Goal: Task Accomplishment & Management: Manage account settings

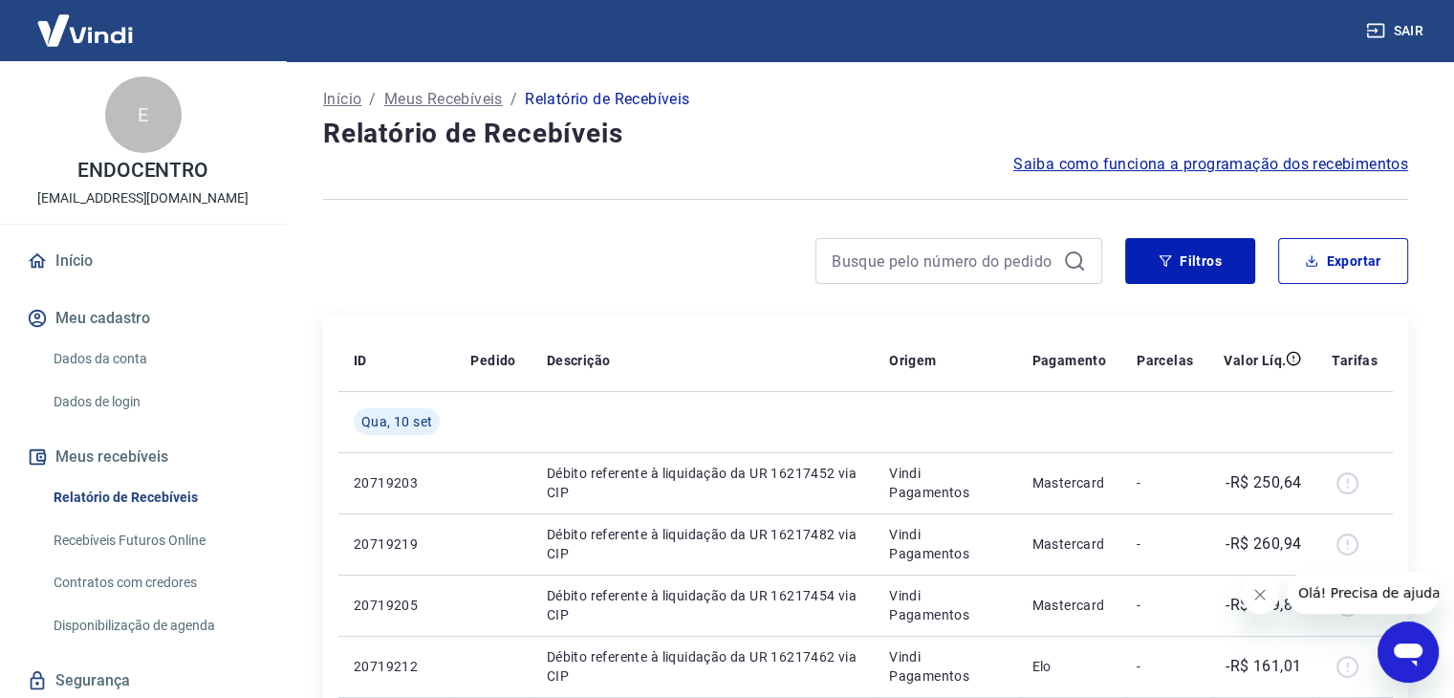
click at [1262, 593] on icon "Fechar mensagem da empresa" at bounding box center [1260, 594] width 15 height 15
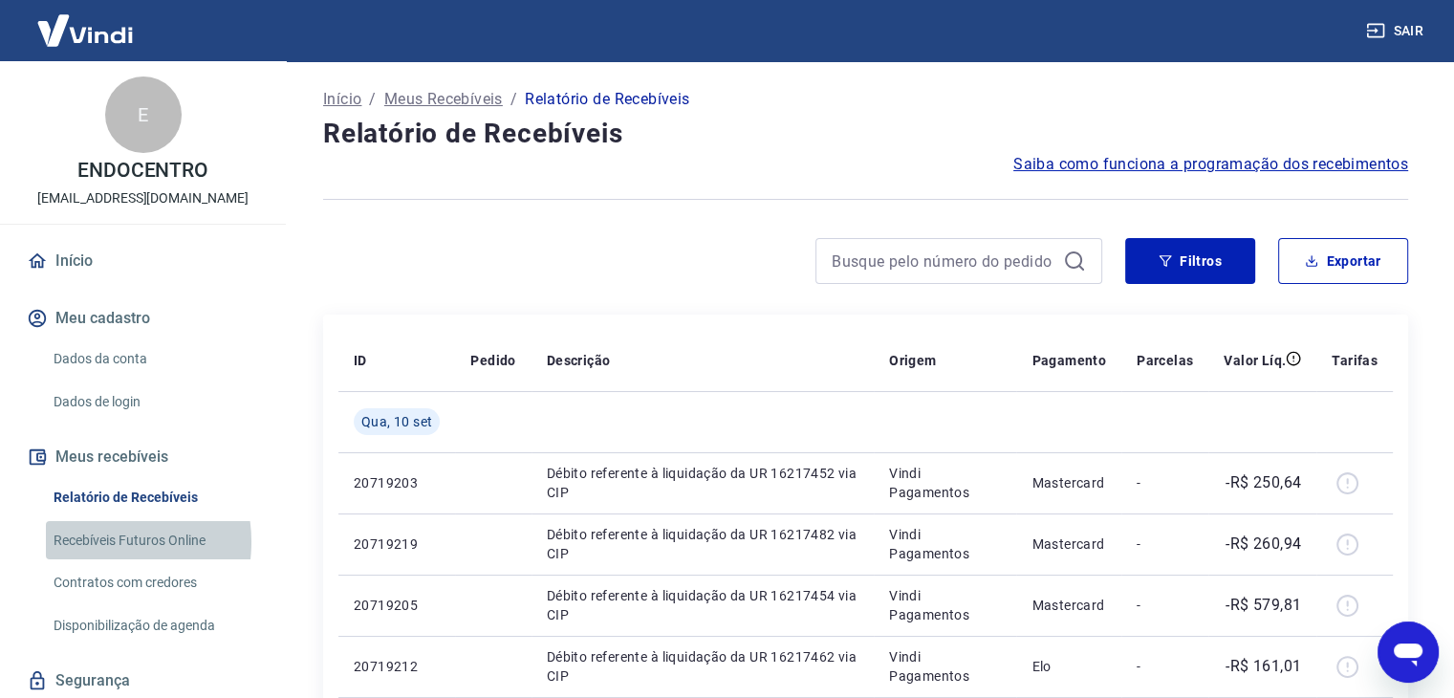
click at [94, 541] on link "Recebíveis Futuros Online" at bounding box center [154, 540] width 217 height 39
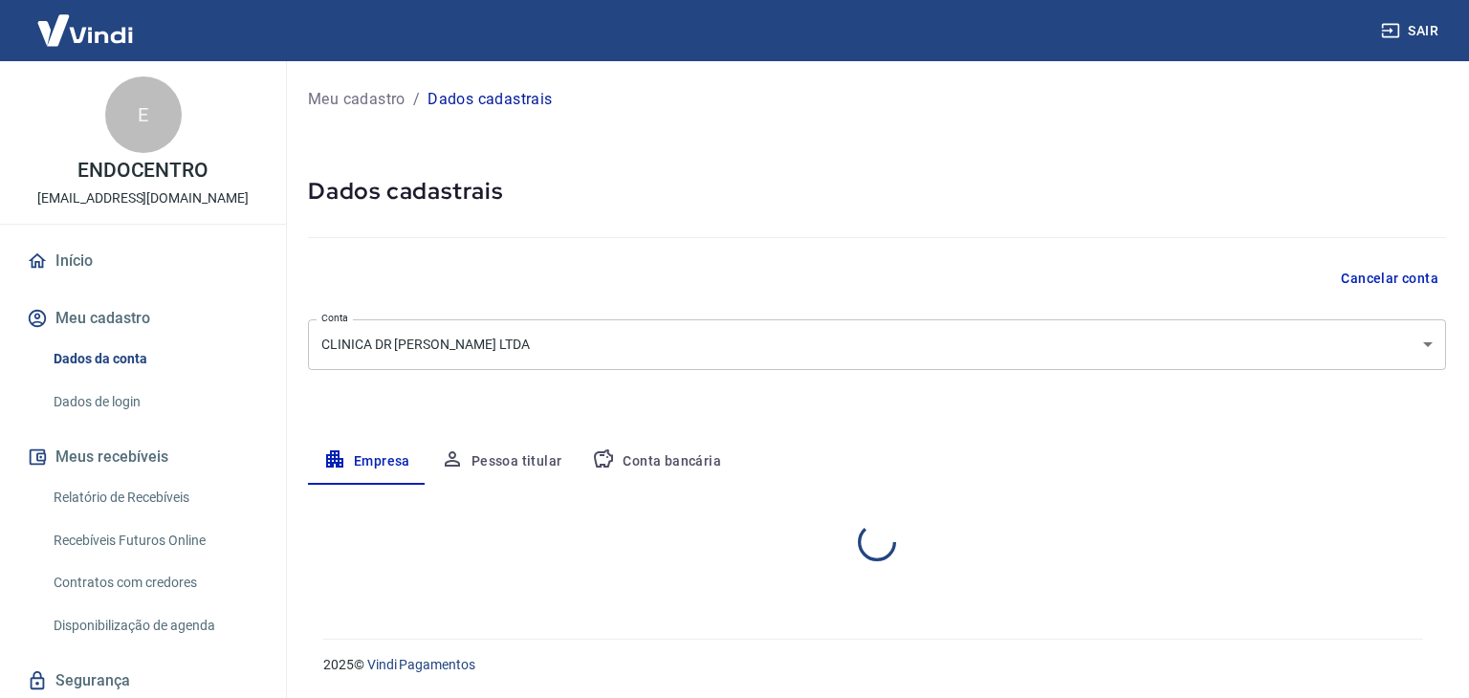
select select "CE"
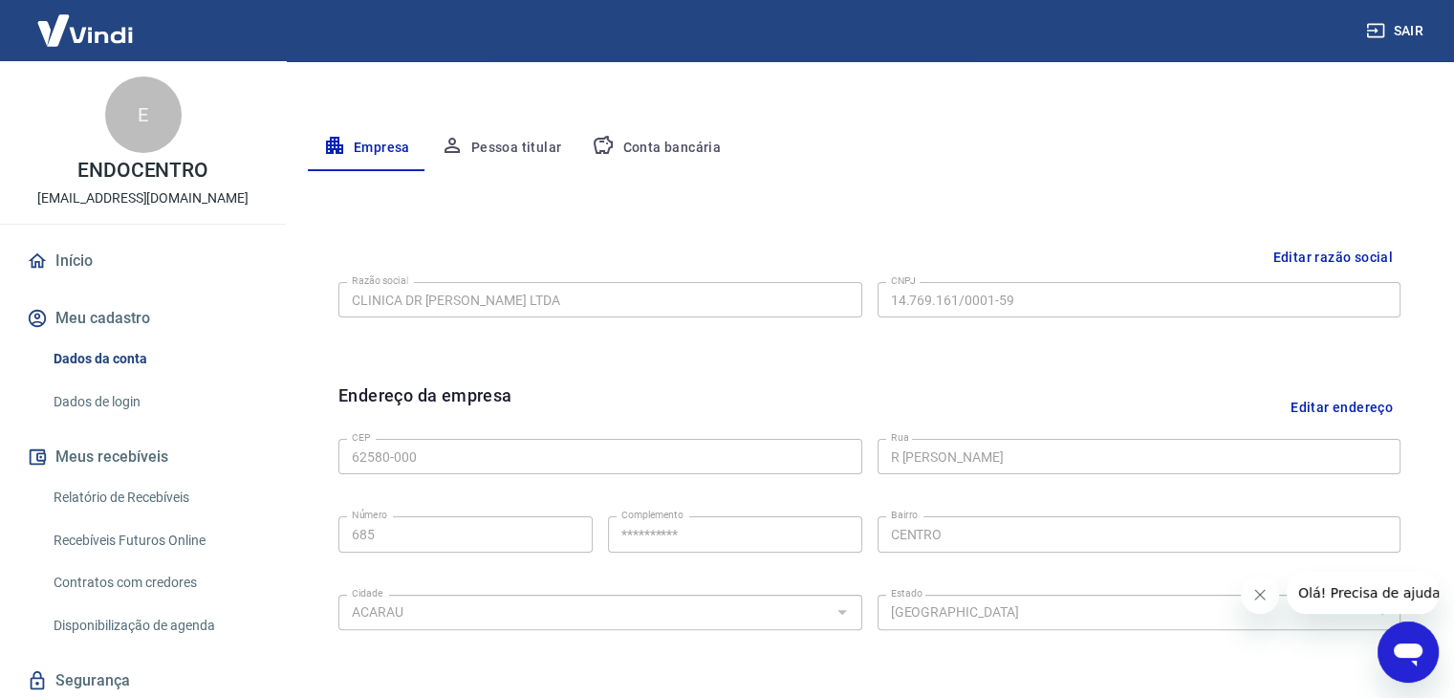
scroll to position [311, 0]
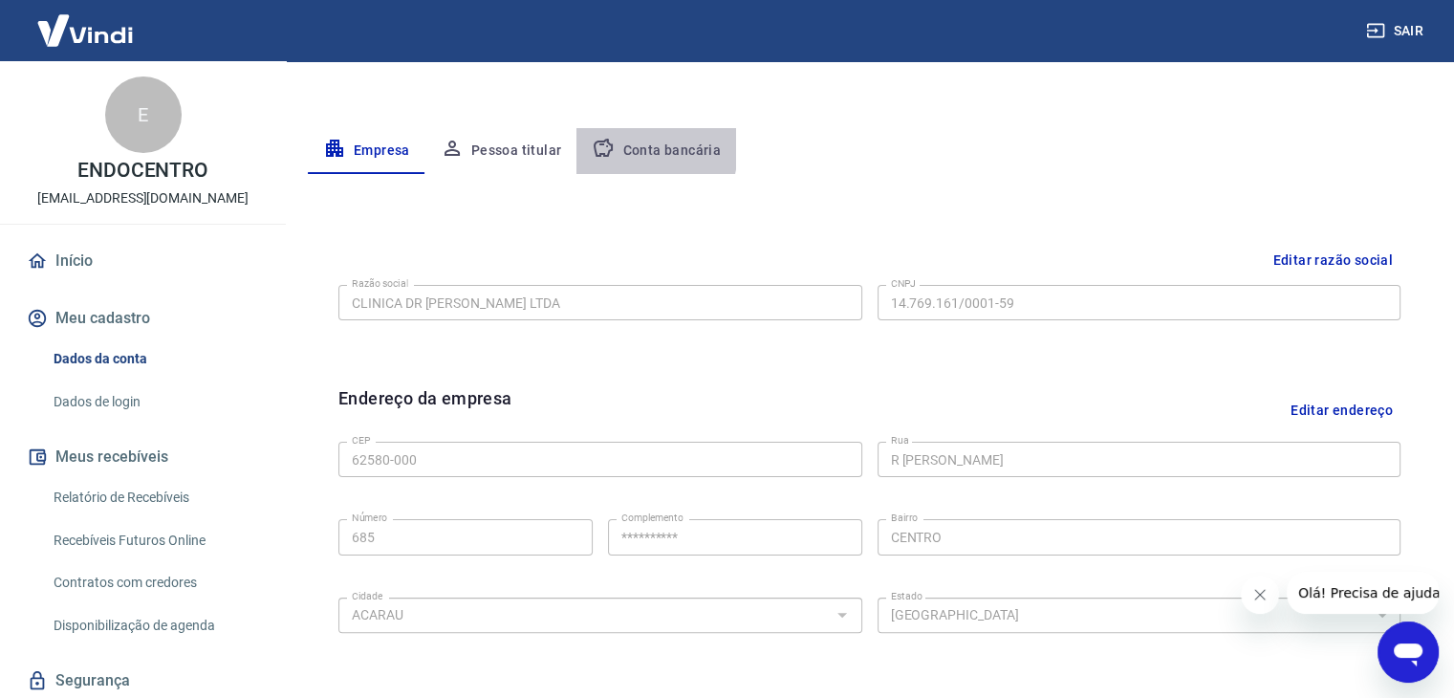
click at [619, 147] on button "Conta bancária" at bounding box center [657, 151] width 160 height 46
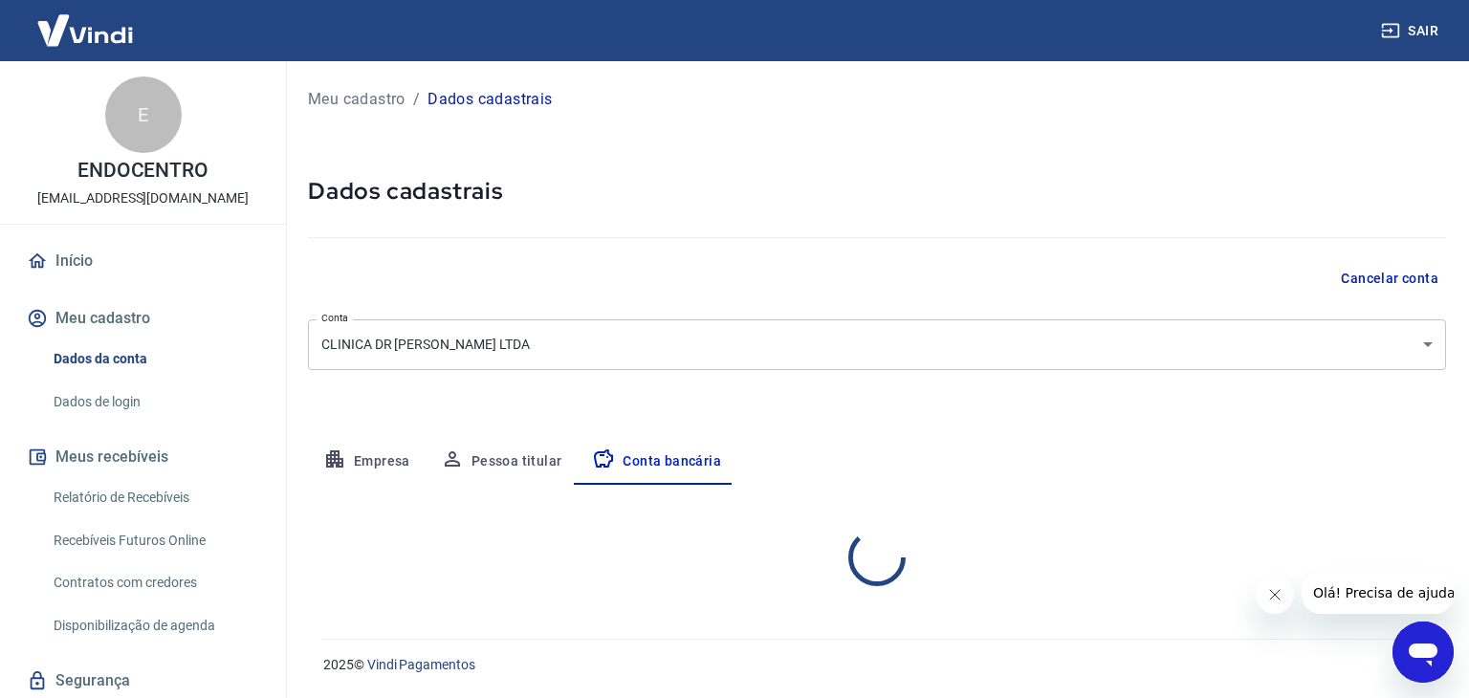
select select "1"
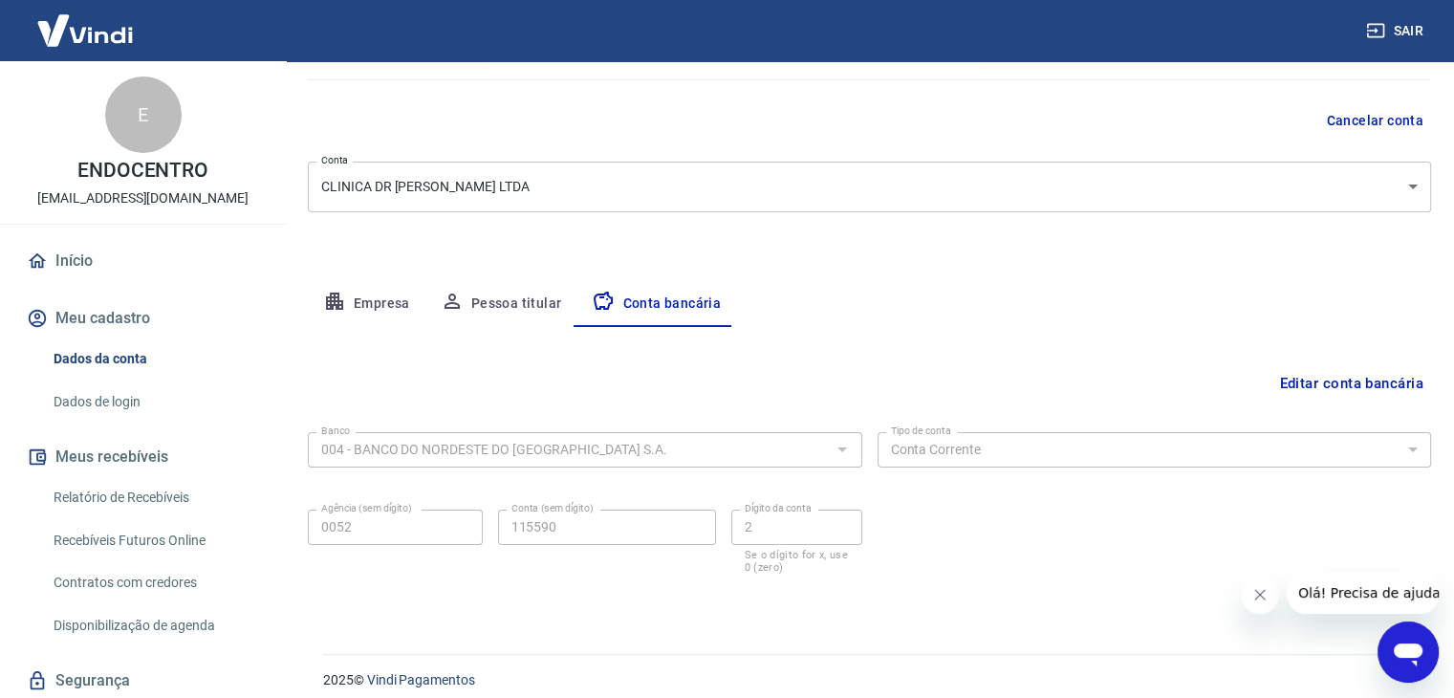
scroll to position [172, 0]
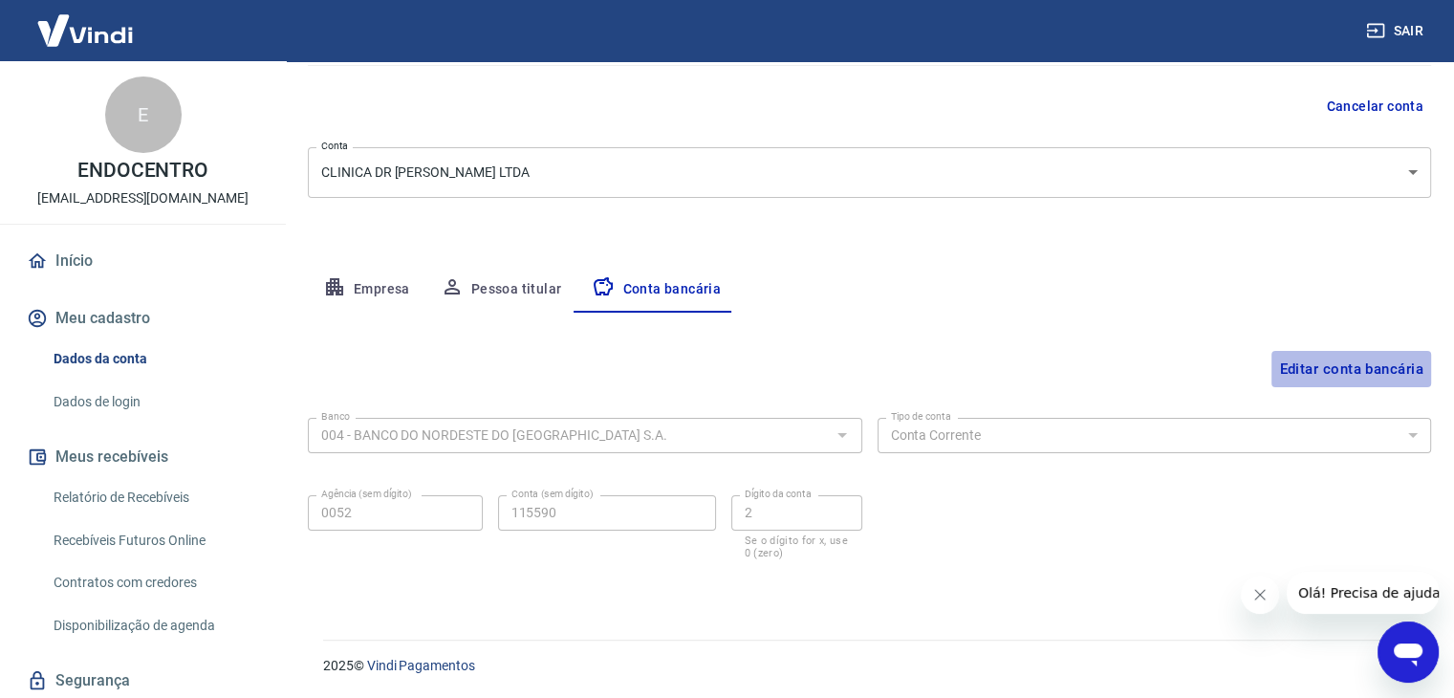
click at [1345, 364] on button "Editar conta bancária" at bounding box center [1352, 369] width 160 height 36
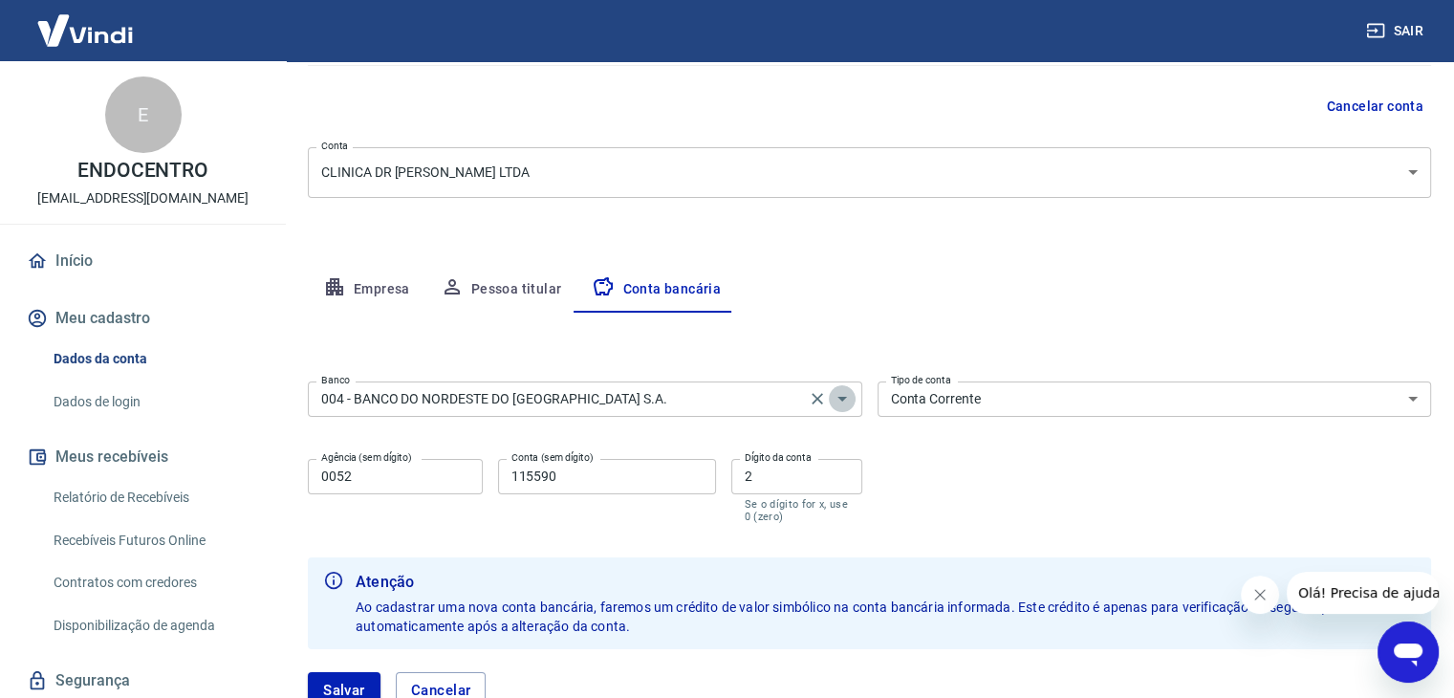
click at [844, 404] on icon "Abrir" at bounding box center [842, 398] width 23 height 23
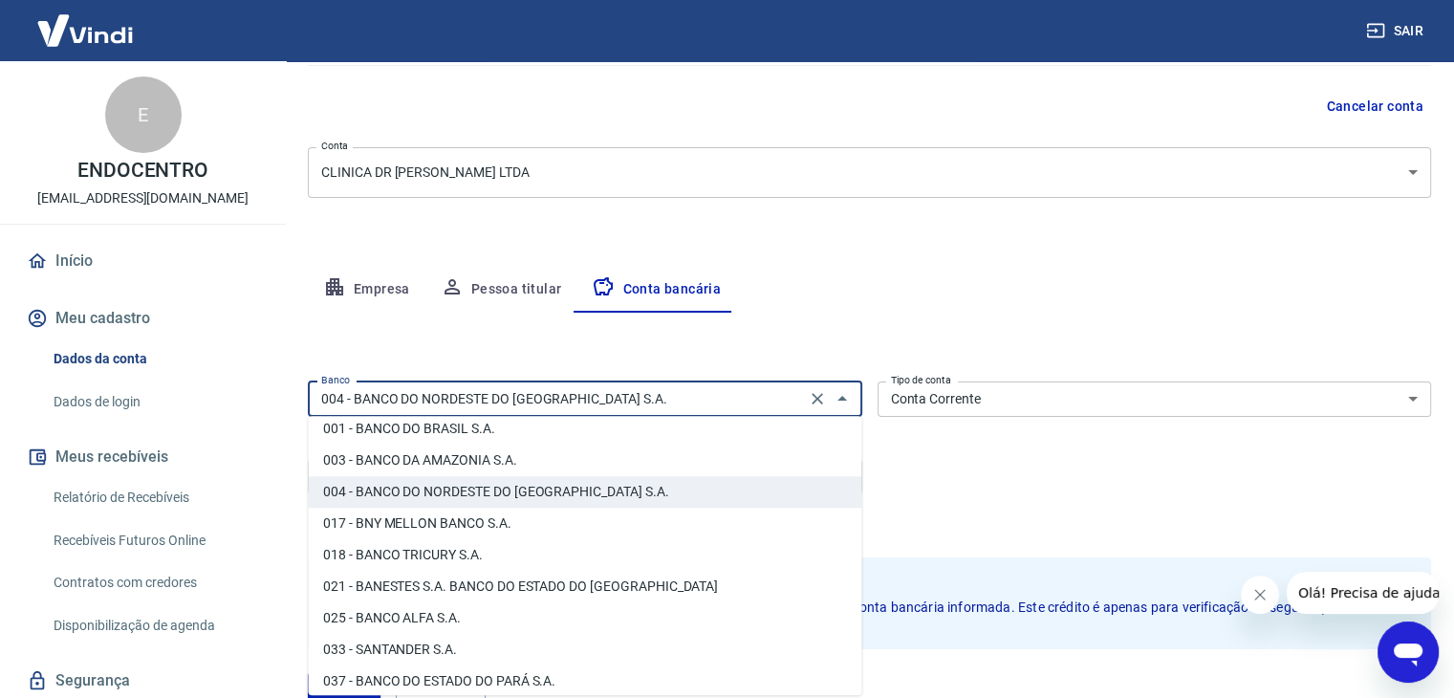
scroll to position [76, 0]
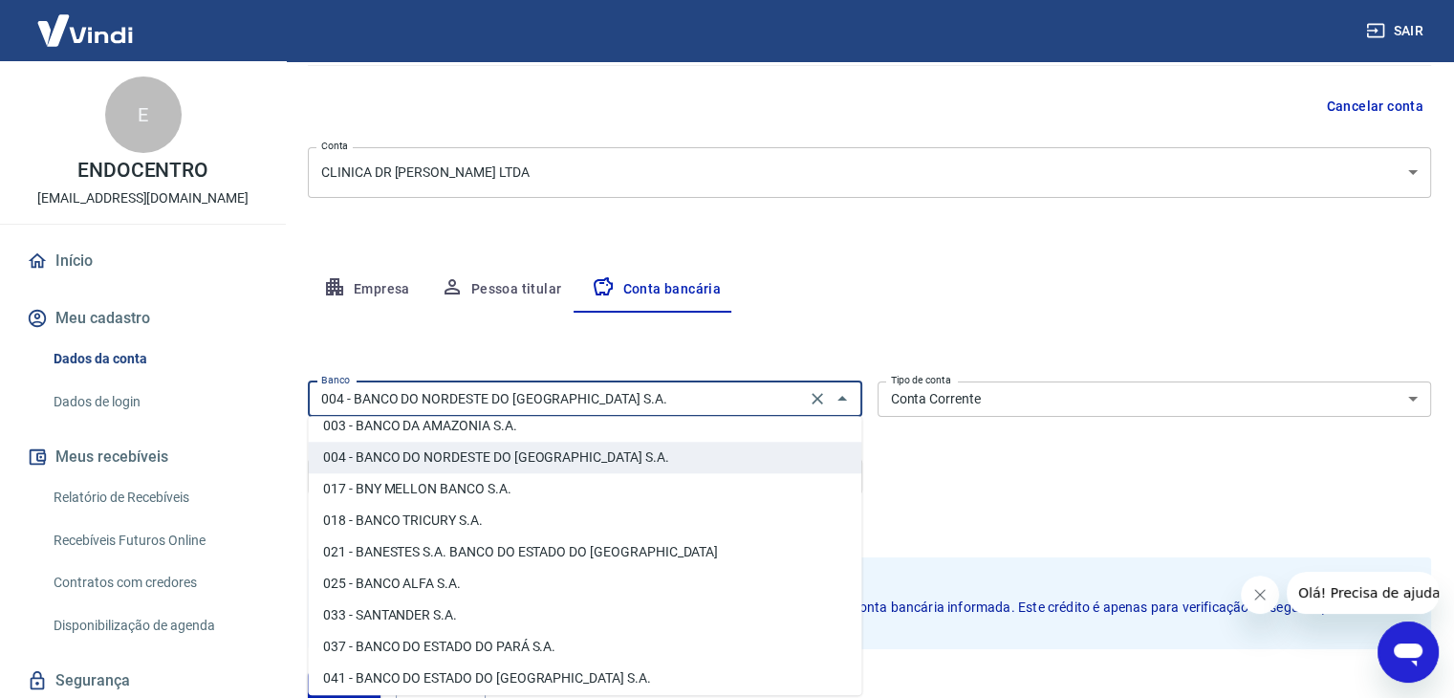
click at [474, 606] on li "033 - SANTANDER S.A." at bounding box center [585, 616] width 554 height 32
type input "033 - SANTANDER S.A."
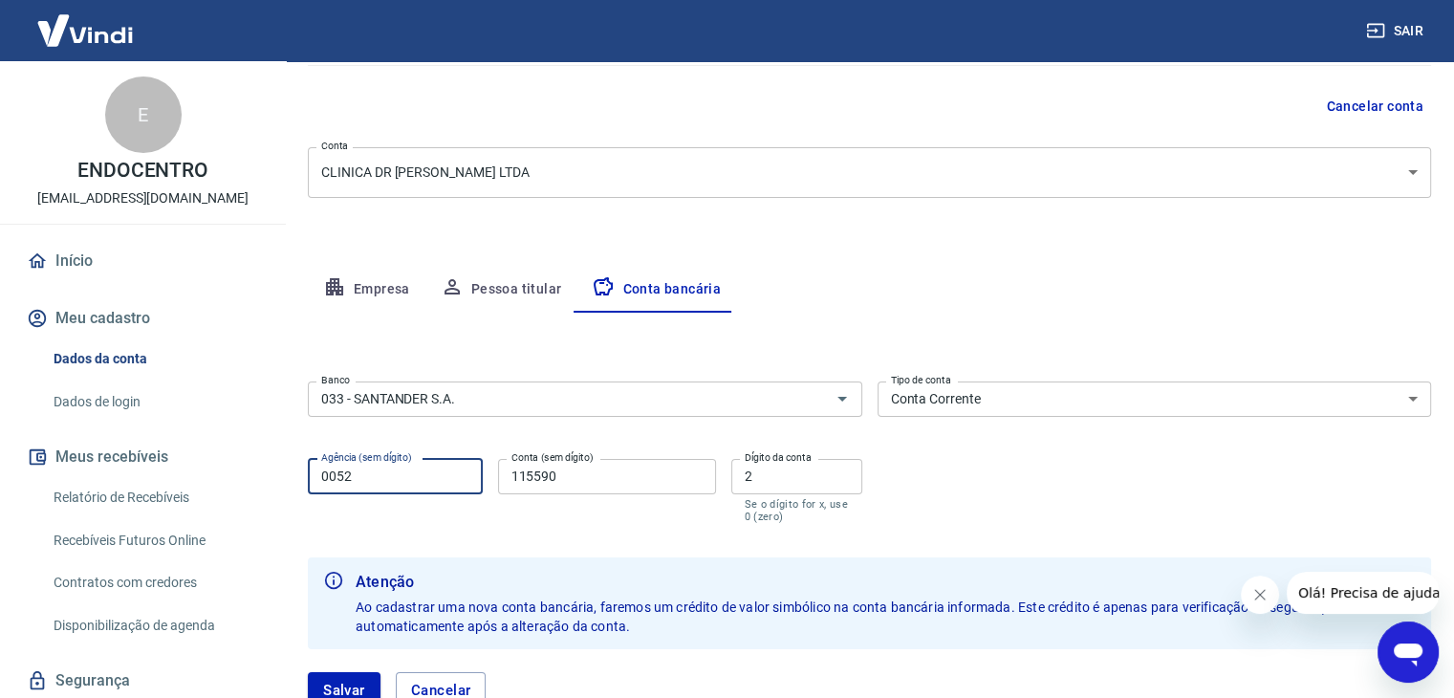
click at [391, 481] on input "0052" at bounding box center [395, 476] width 175 height 35
type input "0"
type input "2477"
click at [611, 459] on input "115590" at bounding box center [607, 476] width 218 height 35
type input "1"
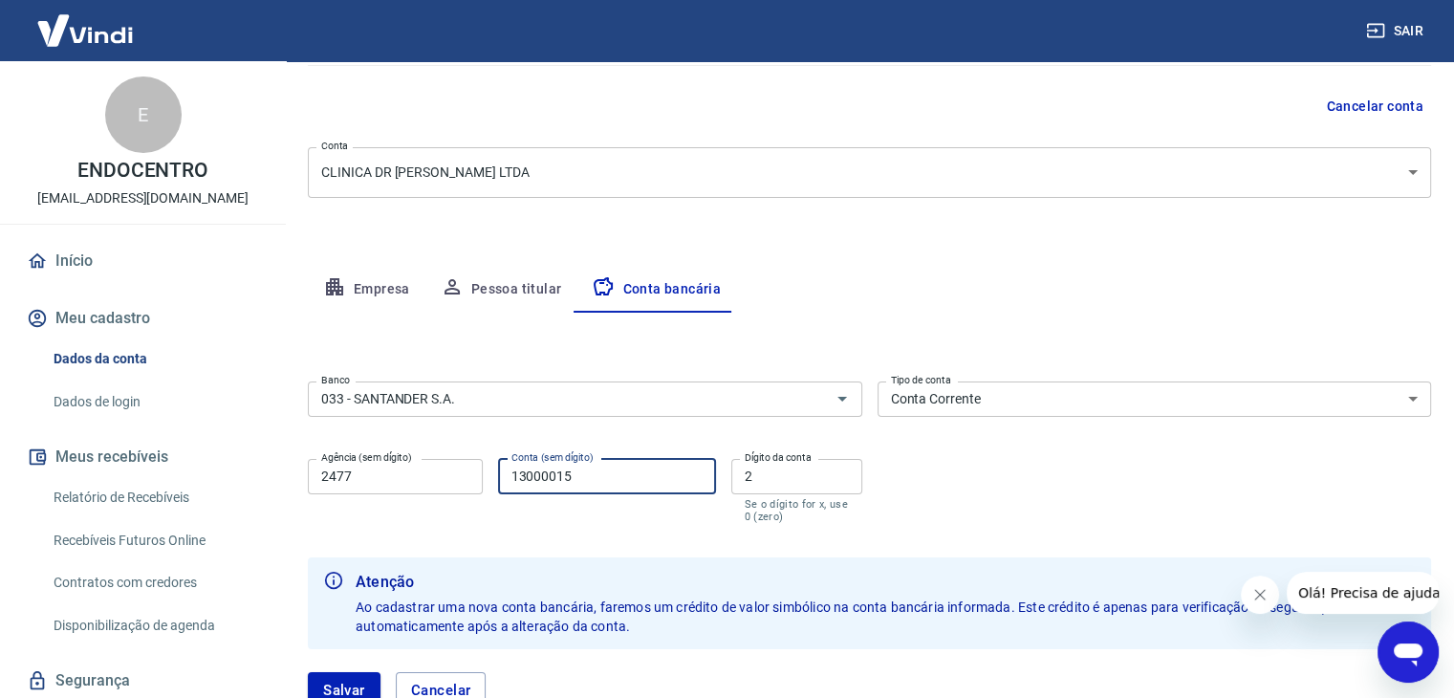
type input "13000015"
click at [758, 475] on input "2" at bounding box center [796, 476] width 131 height 35
type input "4"
click at [528, 468] on input "13000015" at bounding box center [607, 476] width 218 height 35
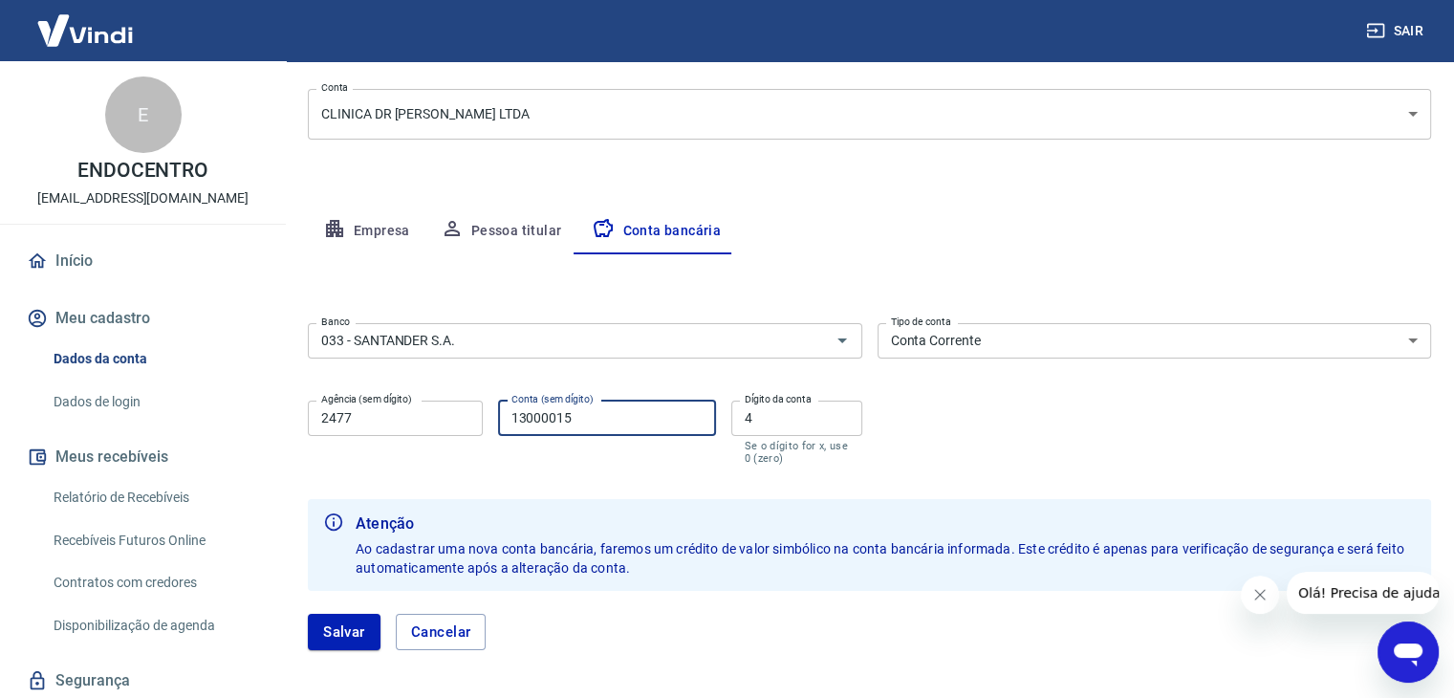
scroll to position [310, 0]
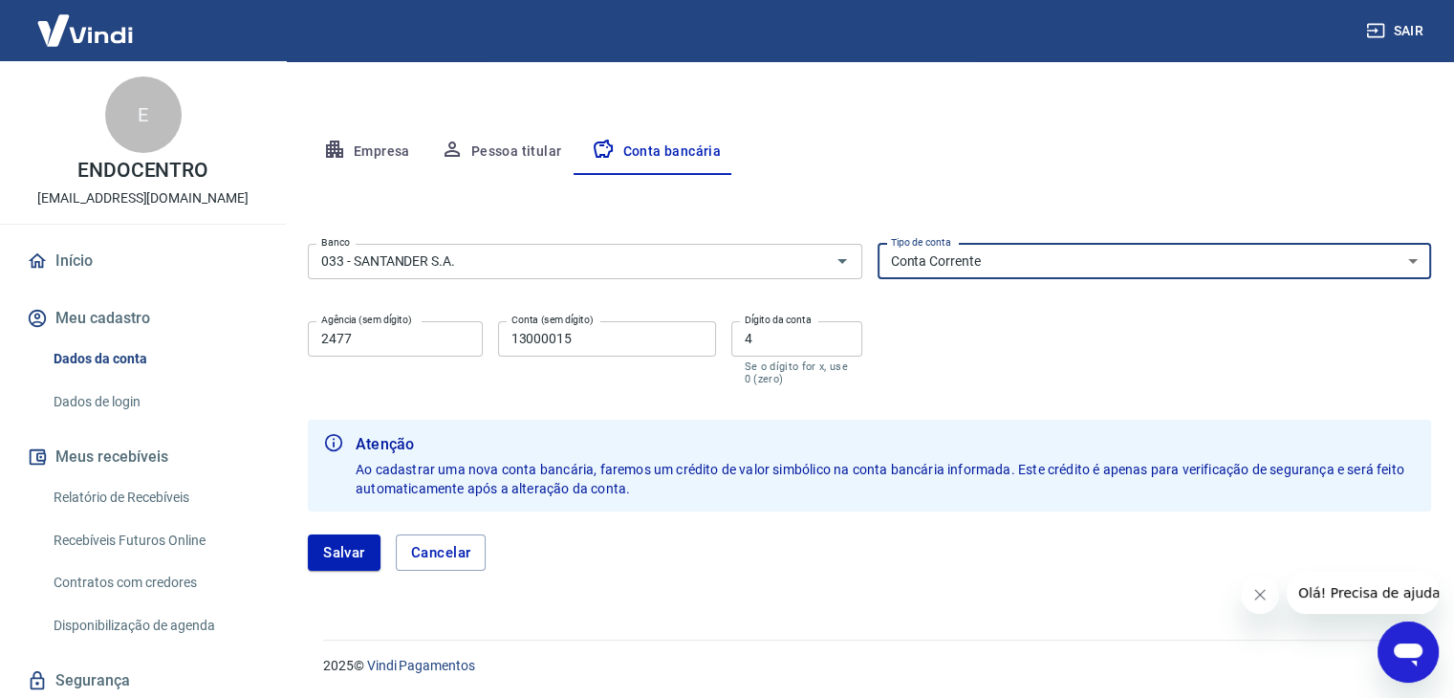
click at [1407, 265] on select "Conta Corrente Conta Poupança" at bounding box center [1155, 261] width 555 height 35
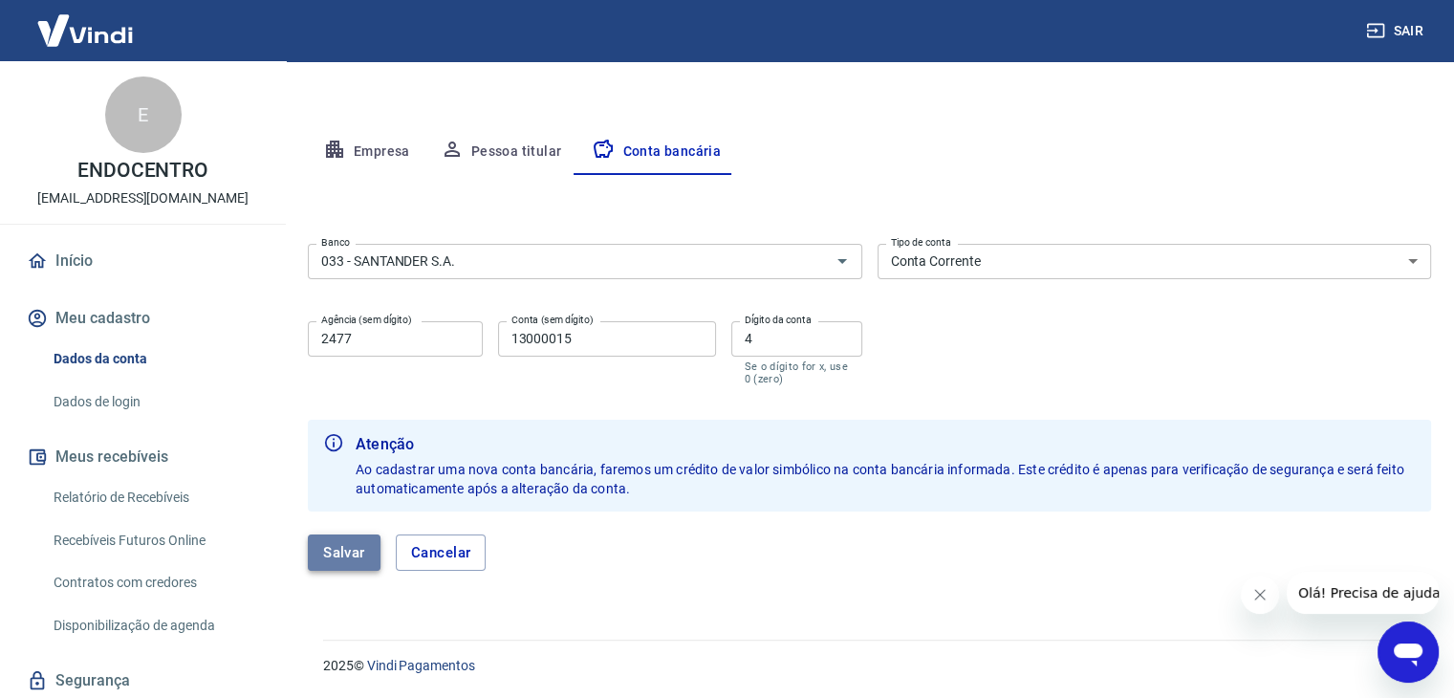
click at [328, 550] on button "Salvar" at bounding box center [344, 553] width 73 height 36
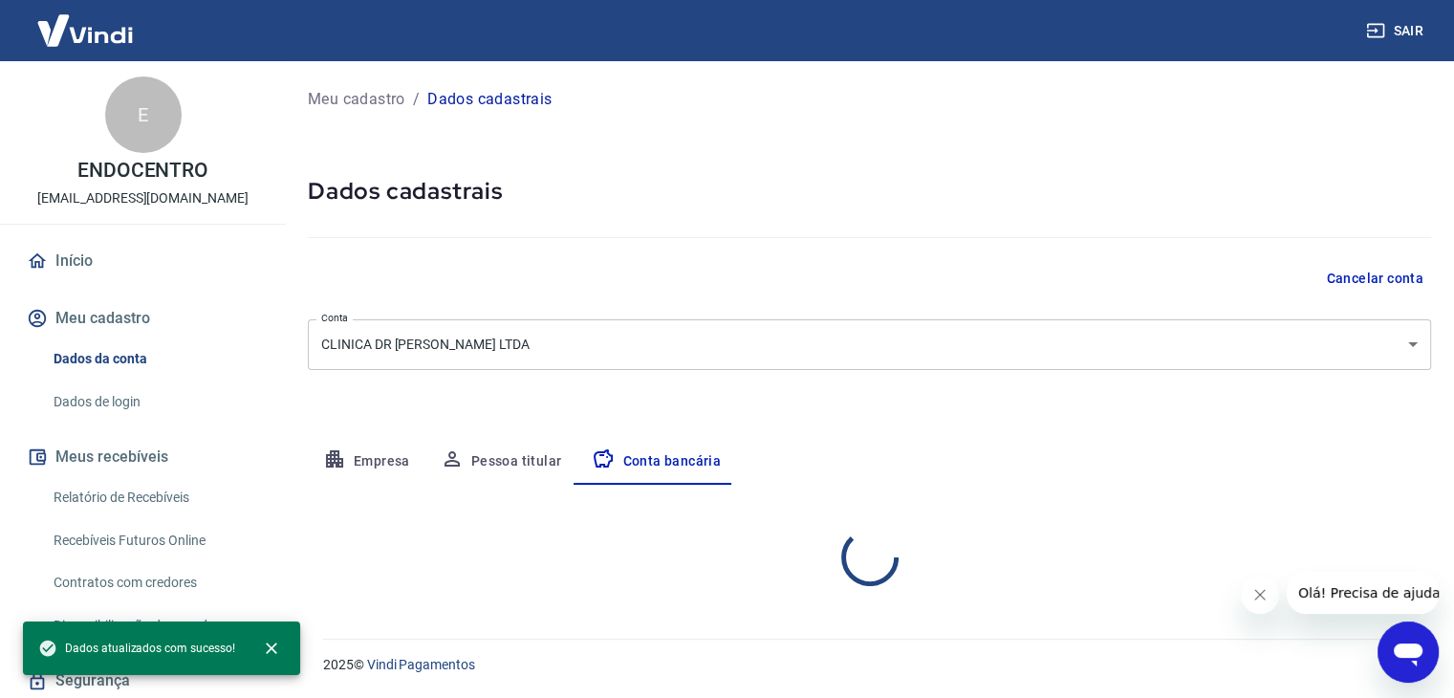
scroll to position [0, 0]
select select "1"
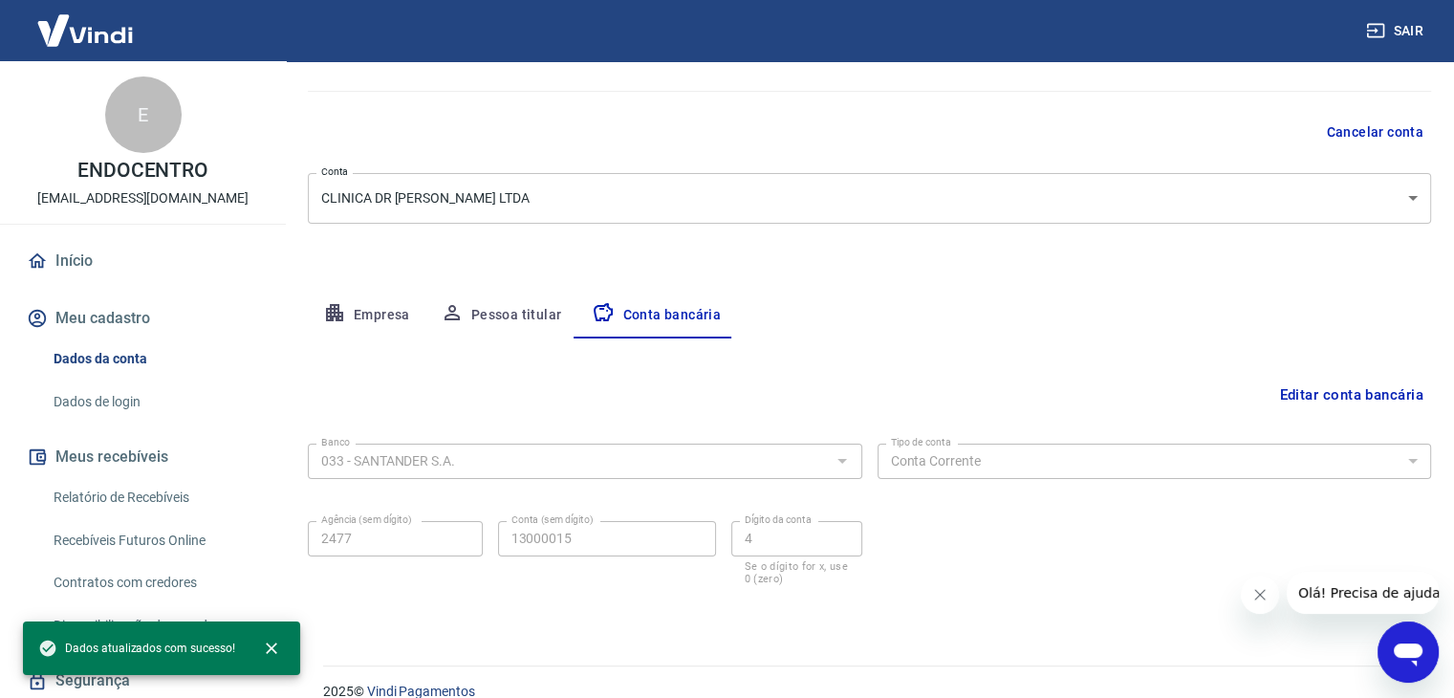
scroll to position [172, 0]
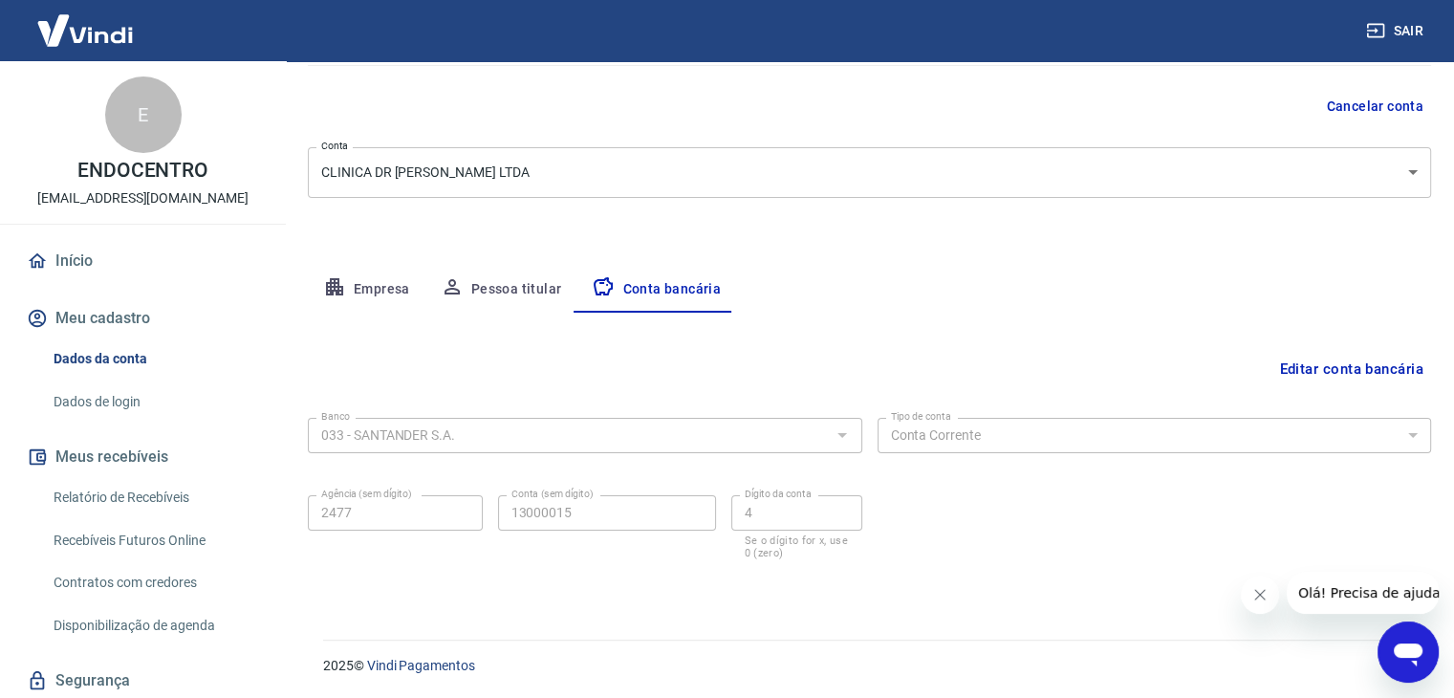
click at [83, 456] on button "Meus recebíveis" at bounding box center [143, 457] width 240 height 42
click at [73, 263] on link "Início" at bounding box center [143, 261] width 240 height 42
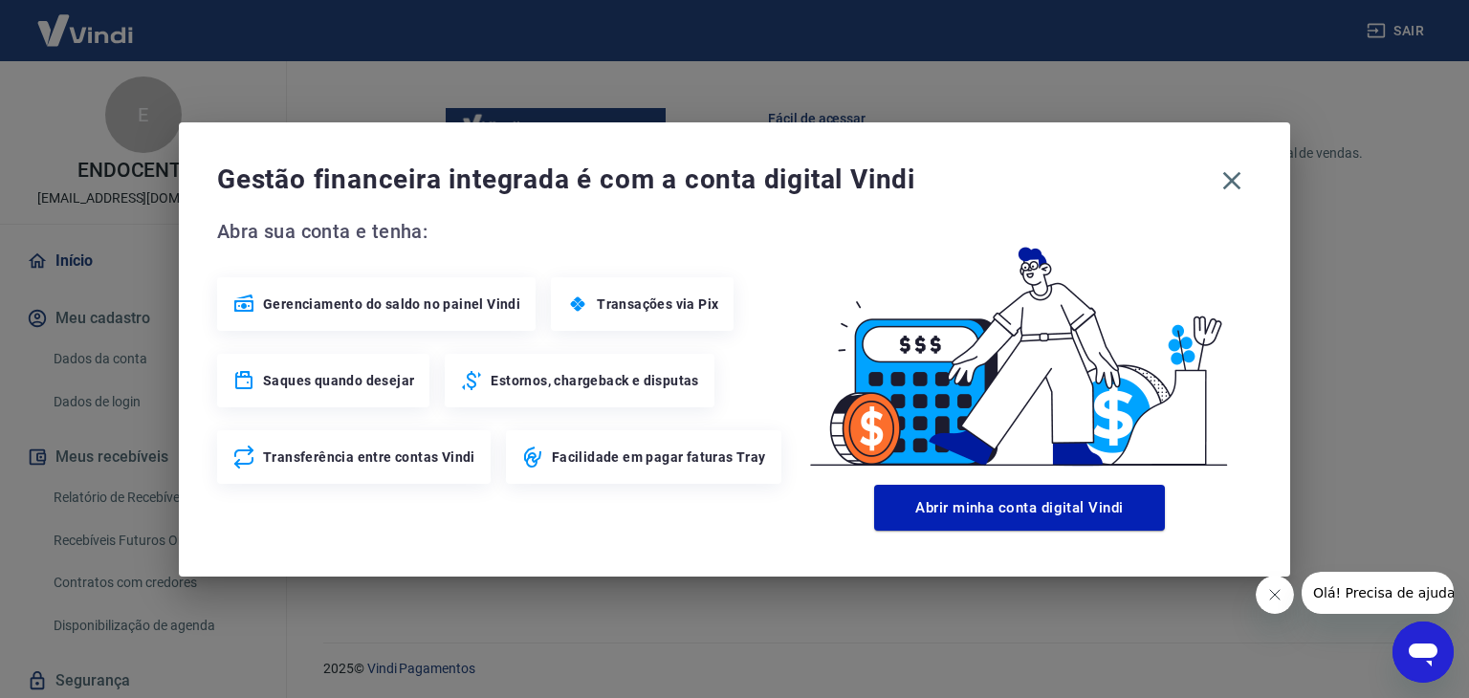
scroll to position [1150, 0]
click at [1231, 177] on icon "button" at bounding box center [1232, 180] width 18 height 18
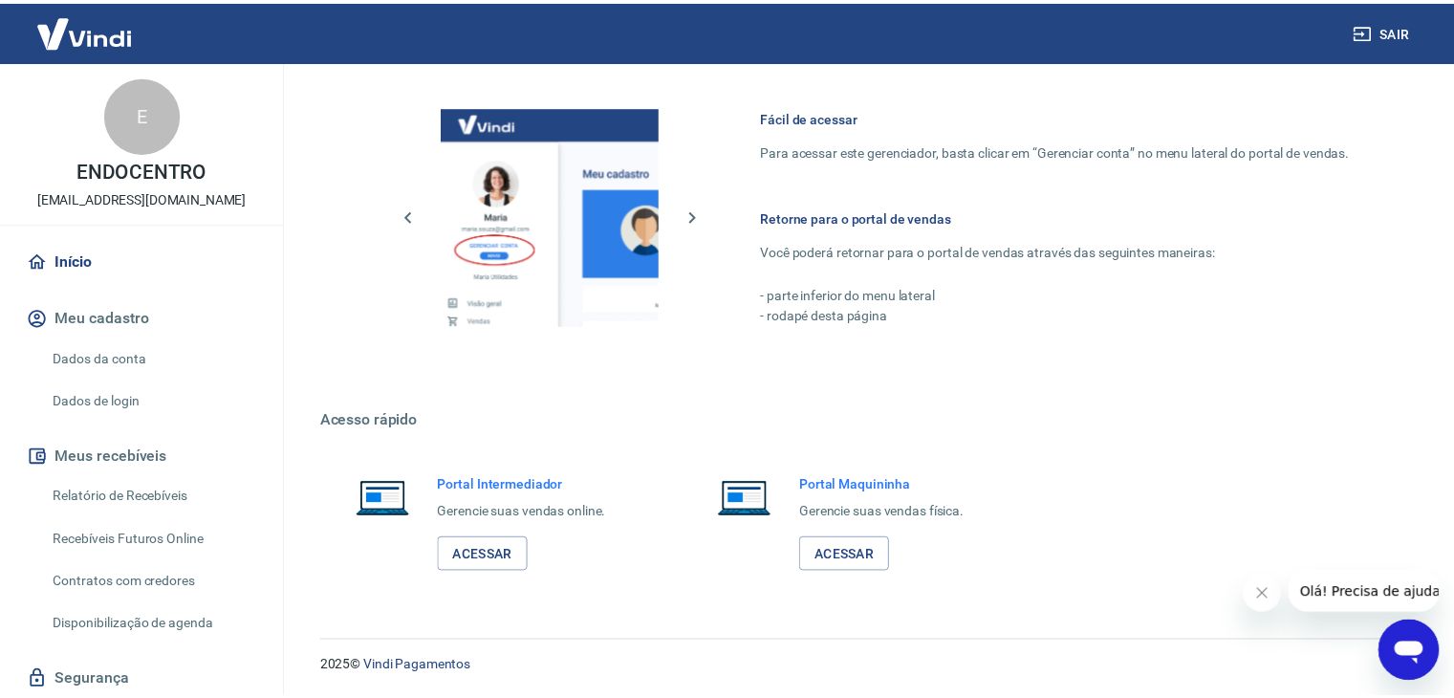
scroll to position [1132, 0]
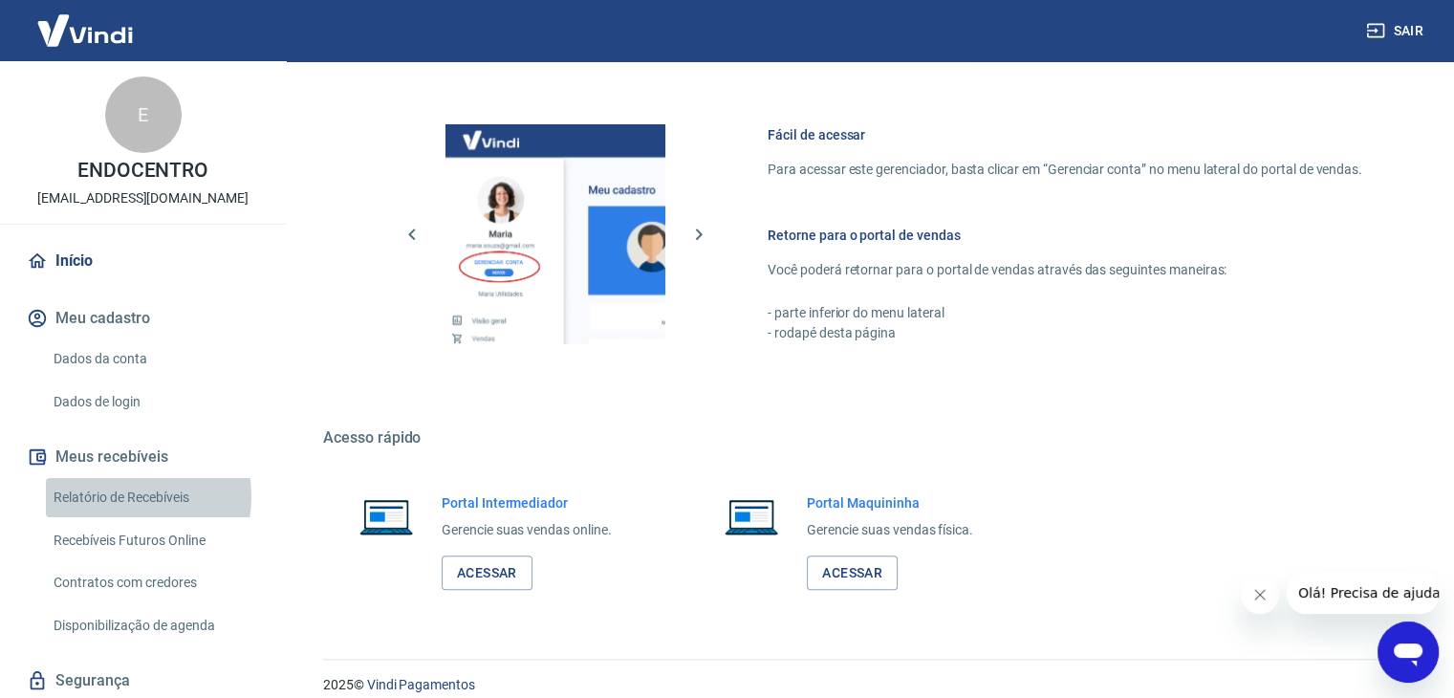
click at [113, 496] on link "Relatório de Recebíveis" at bounding box center [154, 497] width 217 height 39
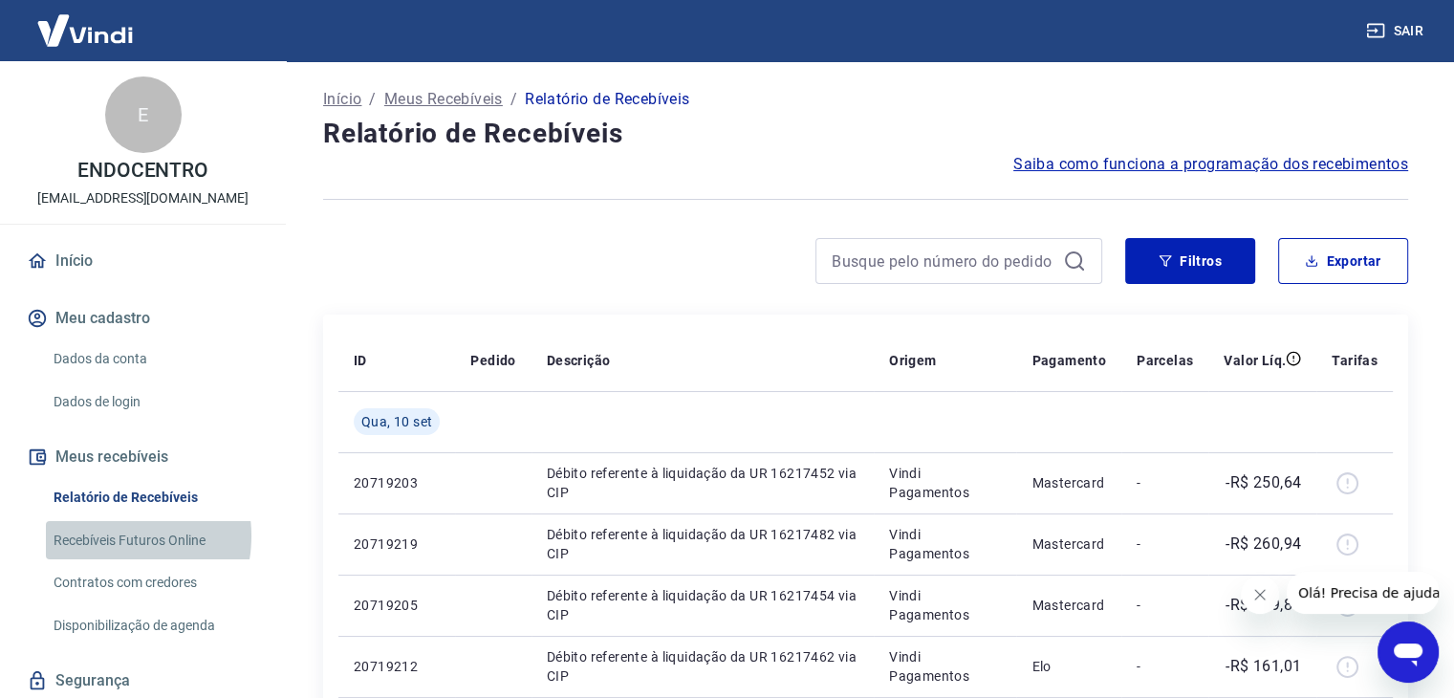
click at [111, 535] on link "Recebíveis Futuros Online" at bounding box center [154, 540] width 217 height 39
